Goal: Entertainment & Leisure: Consume media (video, audio)

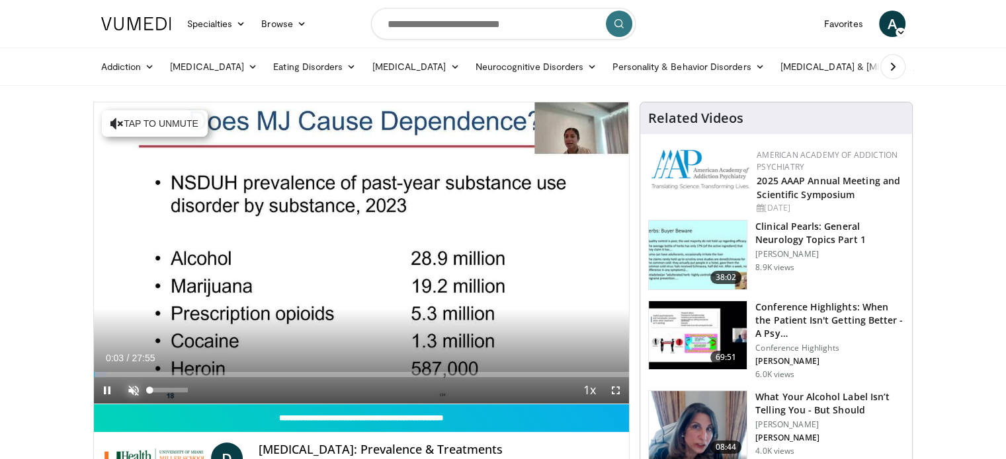
click at [129, 392] on span "Video Player" at bounding box center [133, 390] width 26 height 26
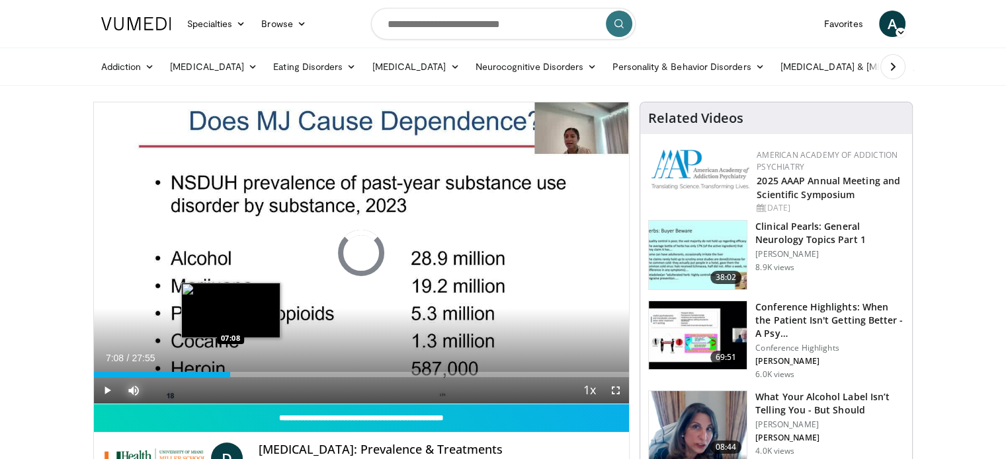
click at [230, 368] on div "Loaded : 2.95% 00:08 07:08" at bounding box center [361, 371] width 535 height 13
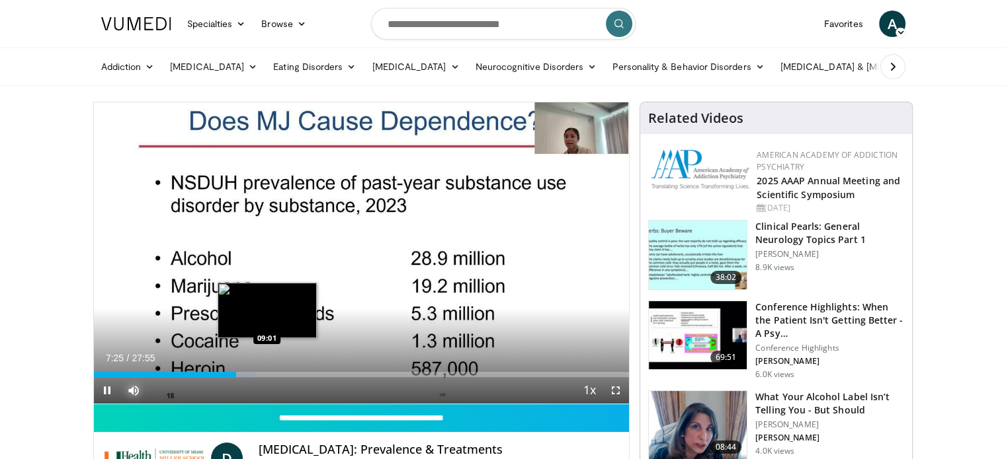
click at [266, 374] on div "Loaded : 30.20% 07:25 09:01" at bounding box center [361, 374] width 535 height 5
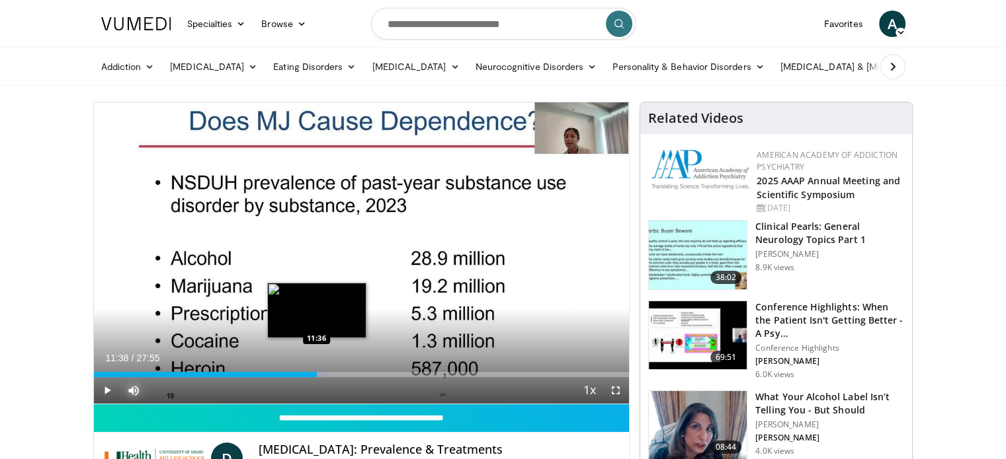
click at [317, 371] on div "Loaded : 43.58% 11:38 11:36" at bounding box center [361, 371] width 535 height 13
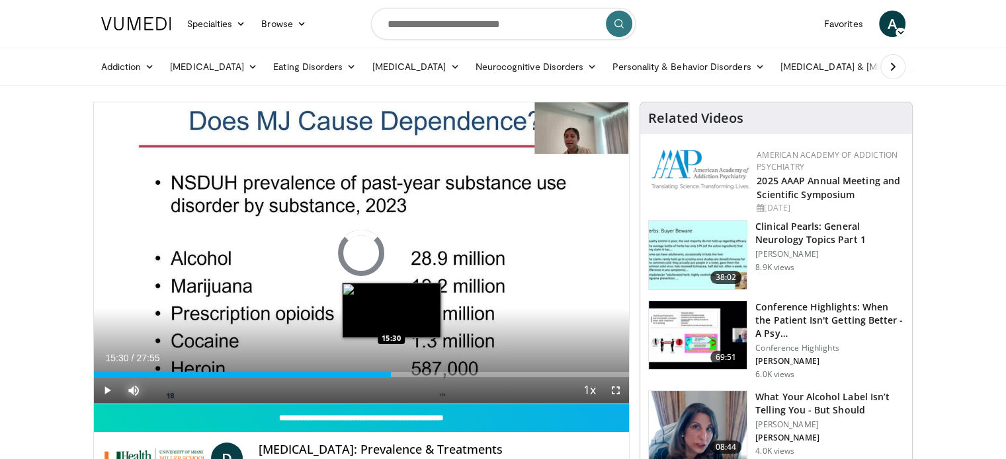
click at [391, 376] on div "Loaded : 0.00% 15:30 15:30" at bounding box center [361, 374] width 535 height 5
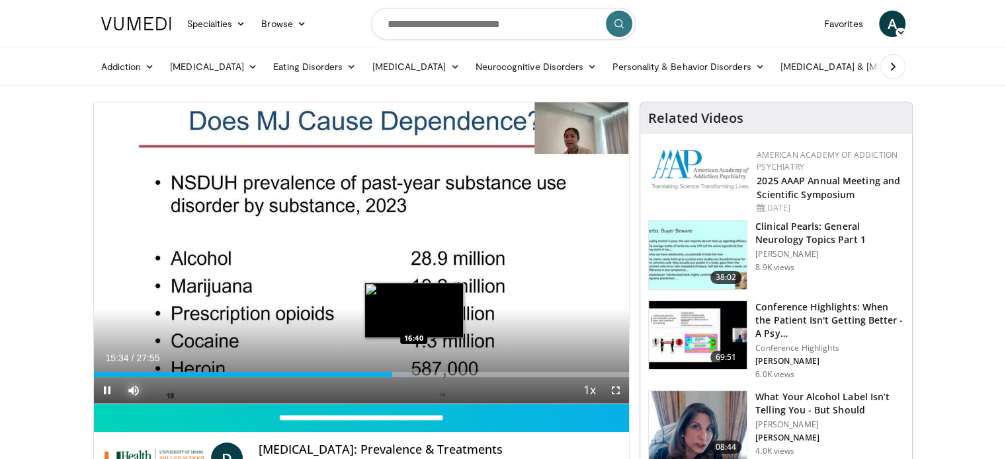
click at [413, 370] on div "Loaded : 59.70% 15:34 16:40" at bounding box center [361, 371] width 535 height 13
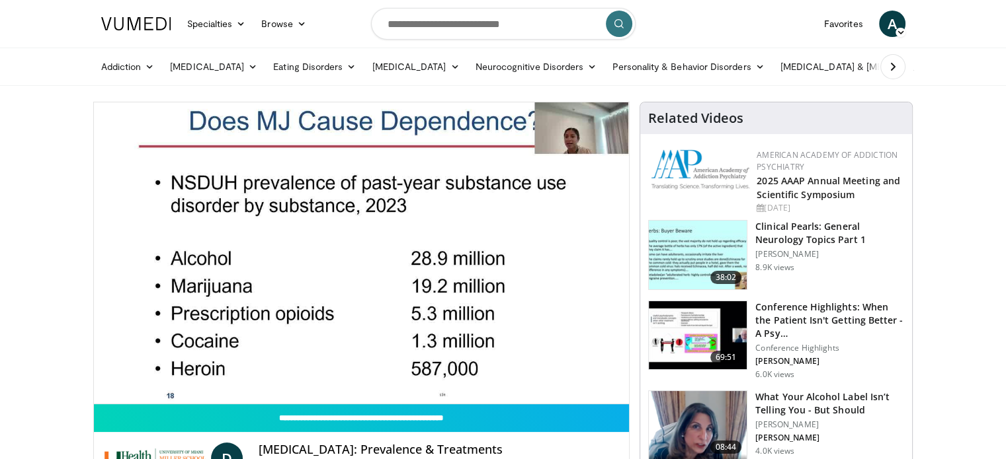
click at [401, 375] on video-js "**********" at bounding box center [361, 253] width 535 height 302
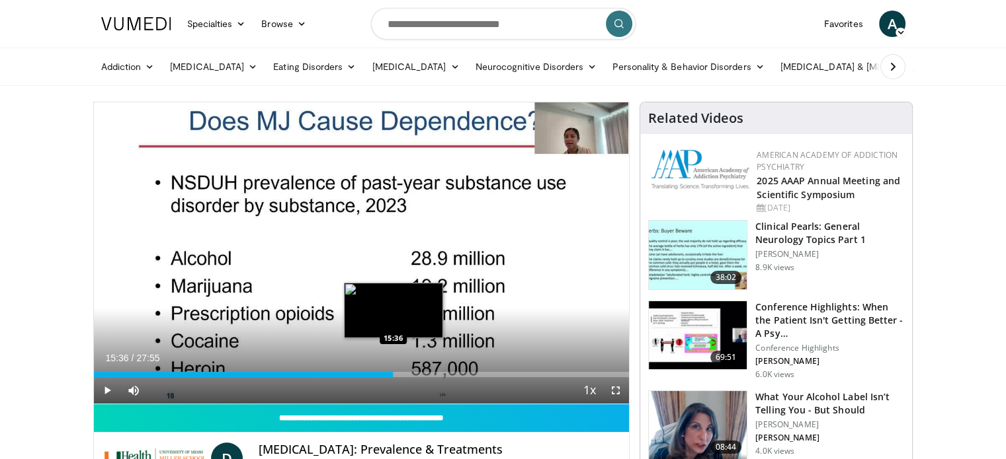
click at [393, 374] on div "Loaded : 56.12% 15:36 15:36" at bounding box center [361, 374] width 535 height 5
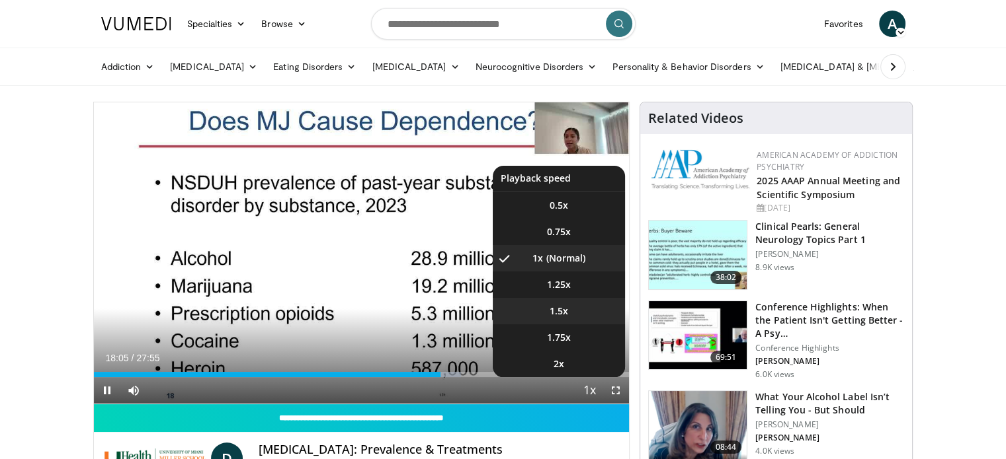
click at [549, 307] on li "1.5x" at bounding box center [559, 311] width 132 height 26
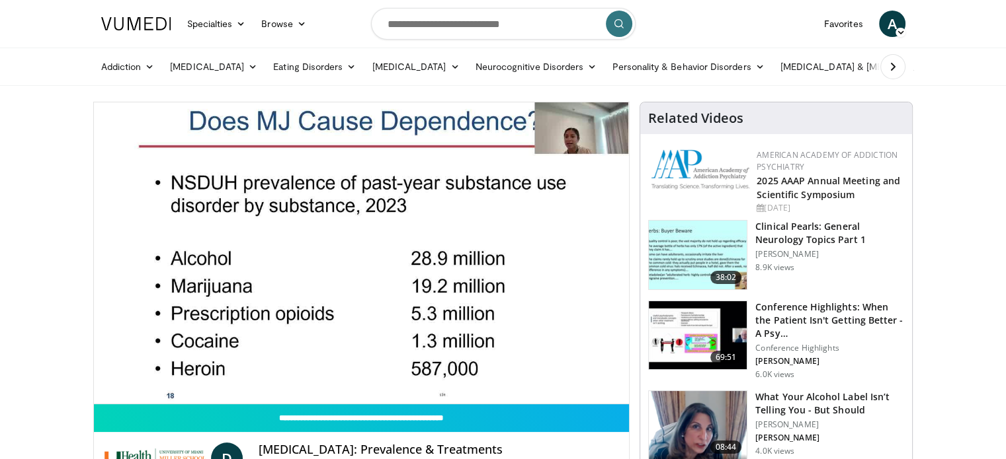
click at [576, 377] on button "Playback Rate" at bounding box center [589, 390] width 26 height 26
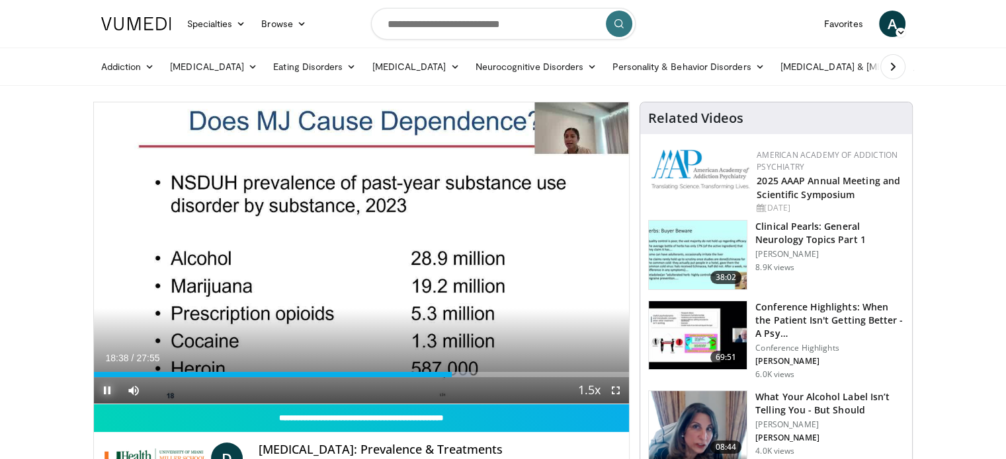
click at [108, 389] on span "Video Player" at bounding box center [107, 390] width 26 height 26
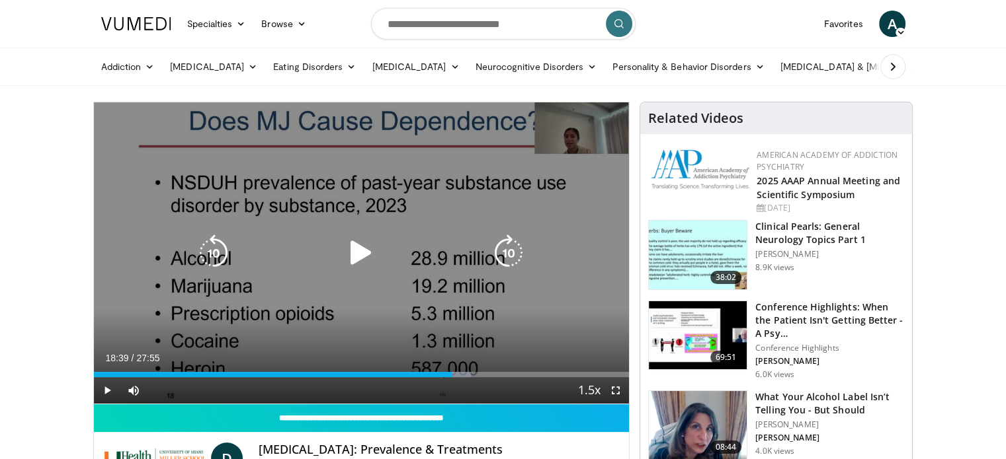
click at [360, 249] on icon "Video Player" at bounding box center [360, 253] width 37 height 37
click at [362, 261] on icon "Video Player" at bounding box center [360, 253] width 37 height 37
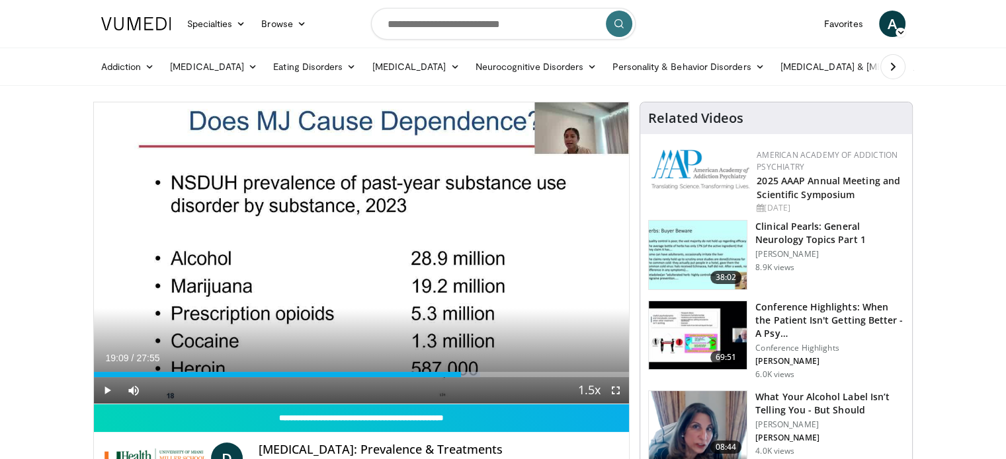
click at [356, 257] on div "30 seconds Tap to unmute" at bounding box center [361, 252] width 535 height 301
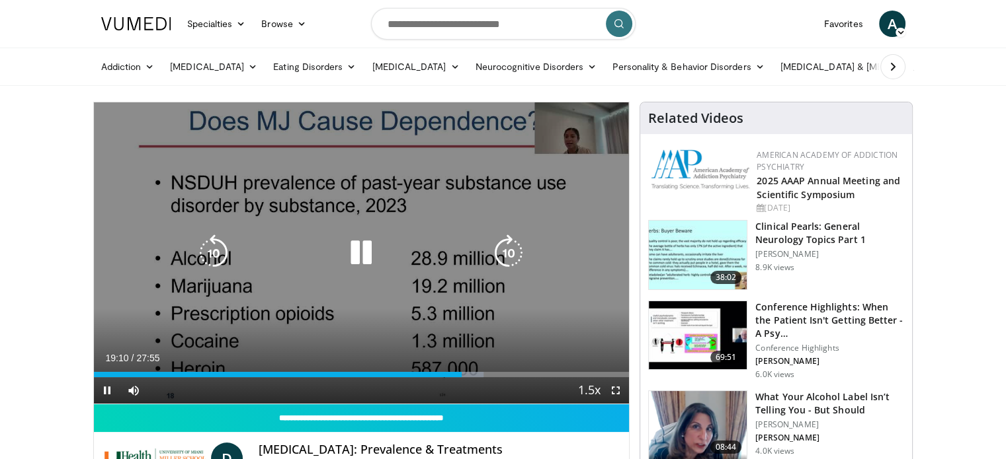
click at [365, 260] on icon "Video Player" at bounding box center [360, 253] width 37 height 37
click at [360, 249] on icon "Video Player" at bounding box center [360, 253] width 37 height 37
click at [214, 247] on icon "Video Player" at bounding box center [213, 253] width 37 height 37
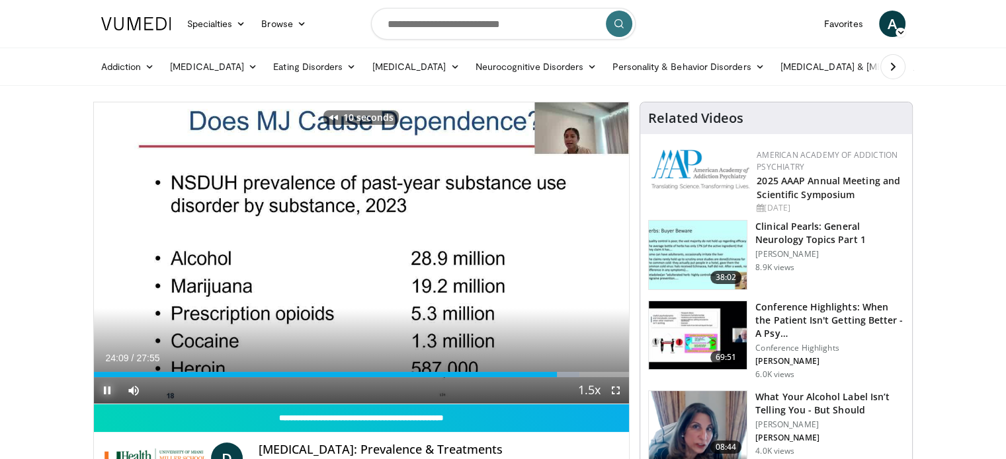
click at [107, 388] on span "Video Player" at bounding box center [107, 390] width 26 height 26
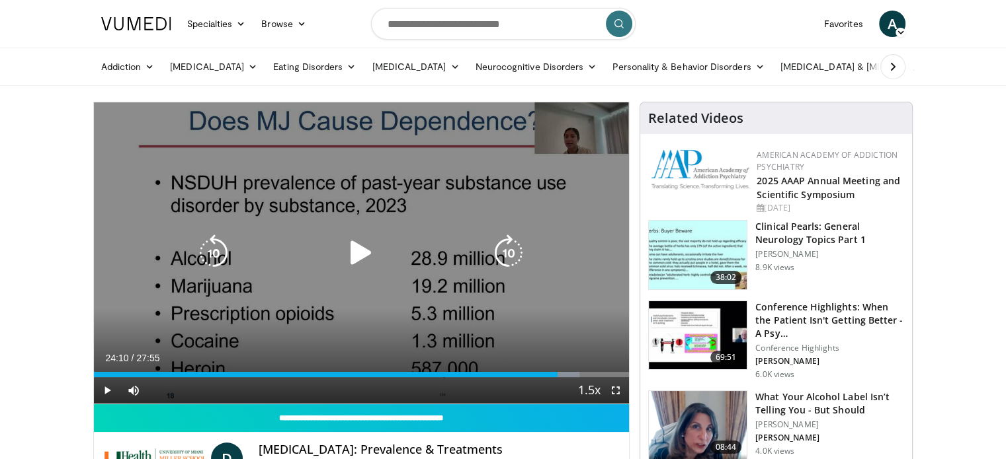
click at [362, 248] on icon "Video Player" at bounding box center [360, 253] width 37 height 37
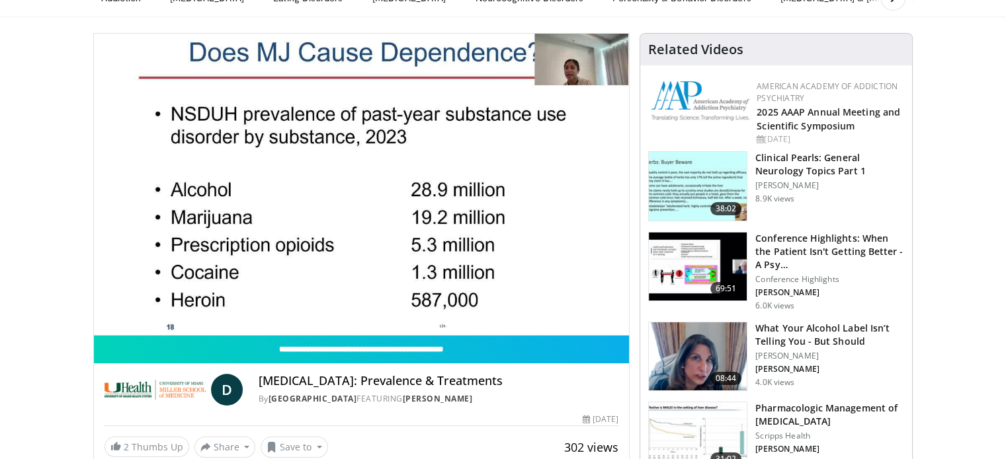
scroll to position [69, 0]
